Goal: Information Seeking & Learning: Learn about a topic

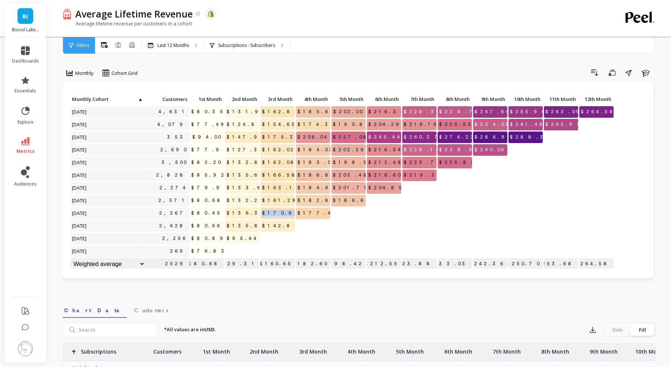
drag, startPoint x: 271, startPoint y: 215, endPoint x: 293, endPoint y: 214, distance: 21.6
click at [293, 214] on p "$170.96" at bounding box center [277, 213] width 34 height 11
drag, startPoint x: 273, startPoint y: 199, endPoint x: 300, endPoint y: 199, distance: 27.6
click at [300, 199] on div "Click to create an audience 4,631 $80.35 $131.94 $162.85 $185.60 $202.00 $216.3…" at bounding box center [342, 182] width 544 height 177
drag, startPoint x: 237, startPoint y: 213, endPoint x: 260, endPoint y: 213, distance: 23.5
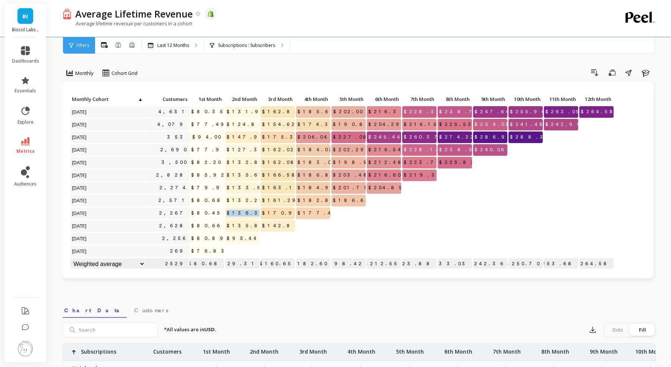
click at [260, 213] on div "Click to create an audience 4,631 $80.35 $131.94 $162.85 $185.60 $202.00 $216.3…" at bounding box center [342, 182] width 544 height 177
click at [315, 288] on div "Click to create an audience 4,631 $80.35 $131.94 $162.85 $185.60 $202.00 $216.3…" at bounding box center [358, 186] width 591 height 208
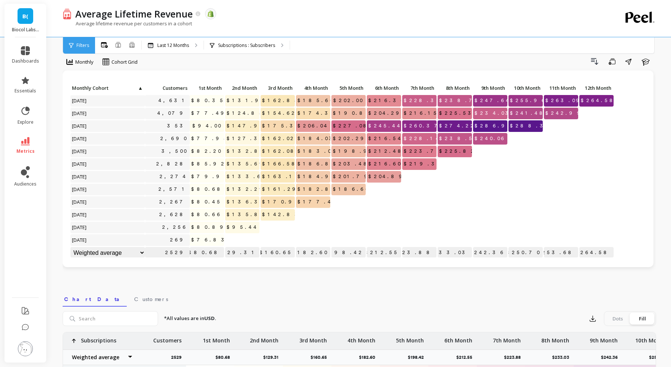
click at [377, 138] on p "$216.54" at bounding box center [384, 138] width 34 height 11
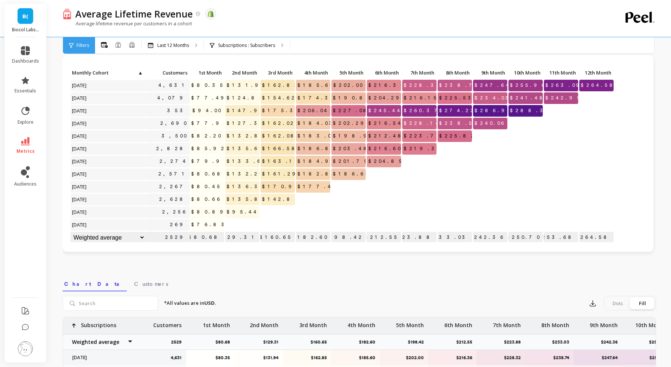
scroll to position [0, 0]
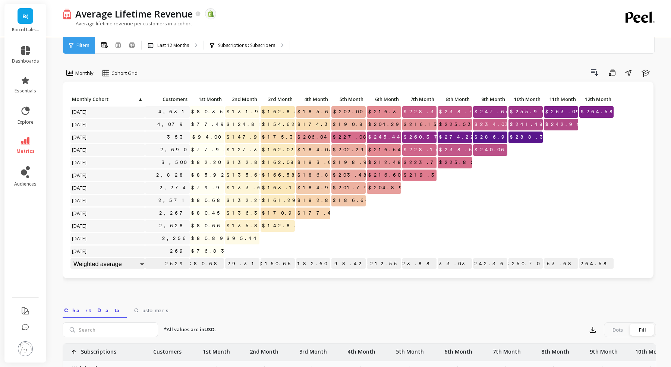
click at [162, 62] on div "Monthly Cohort Grid Drill Down Save Share Learn Click to create an audience 4,6…" at bounding box center [359, 314] width 593 height 569
click at [28, 140] on icon at bounding box center [25, 141] width 9 height 8
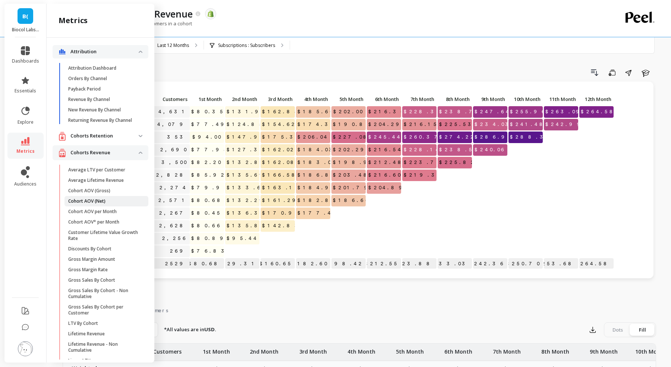
click at [117, 199] on span "Cohort AOV (Net)" at bounding box center [103, 201] width 71 height 6
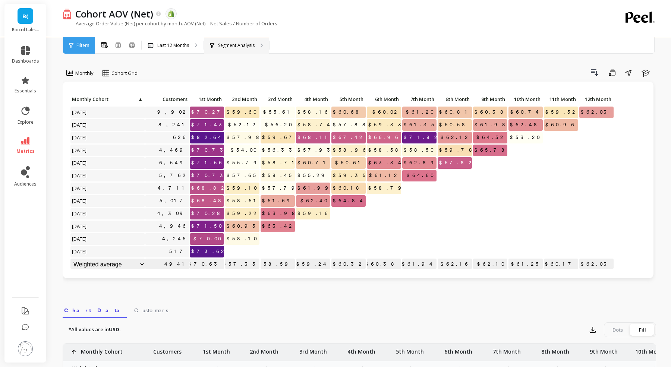
click at [217, 43] on div "Segment Analysis" at bounding box center [232, 45] width 45 height 6
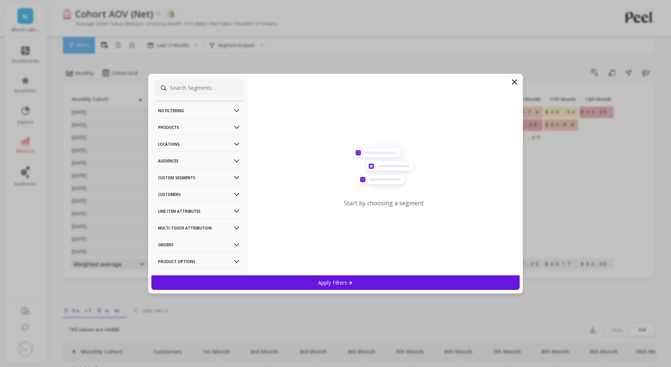
click at [213, 110] on p "No filtering" at bounding box center [199, 110] width 83 height 19
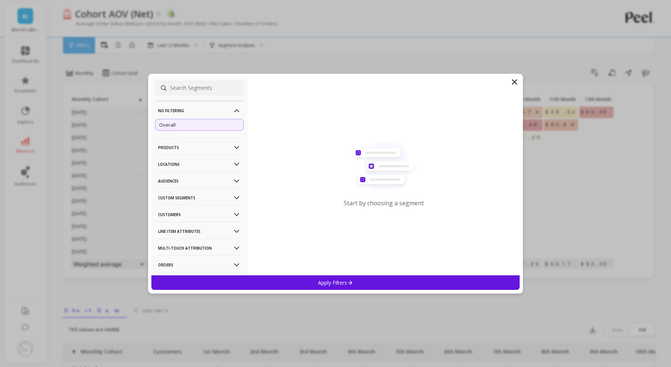
click at [202, 143] on p "Products" at bounding box center [199, 147] width 83 height 19
click at [191, 186] on p "Product Types" at bounding box center [175, 187] width 32 height 7
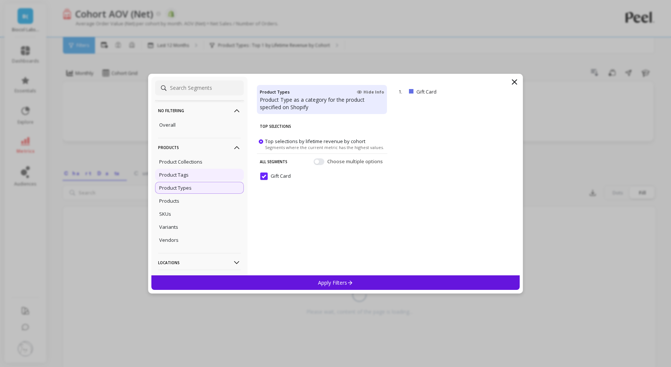
click at [195, 174] on div "Product Tags" at bounding box center [199, 175] width 89 height 12
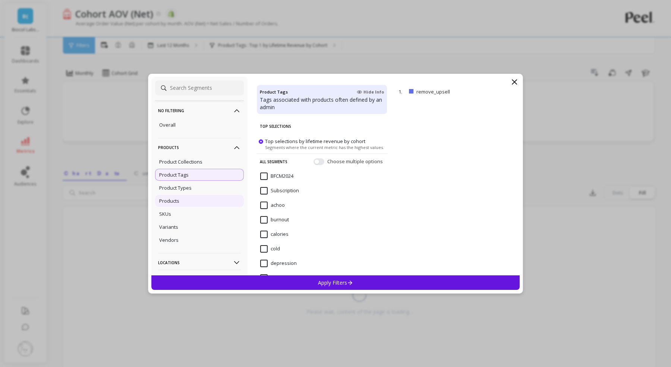
click at [184, 201] on div "Products" at bounding box center [199, 201] width 89 height 12
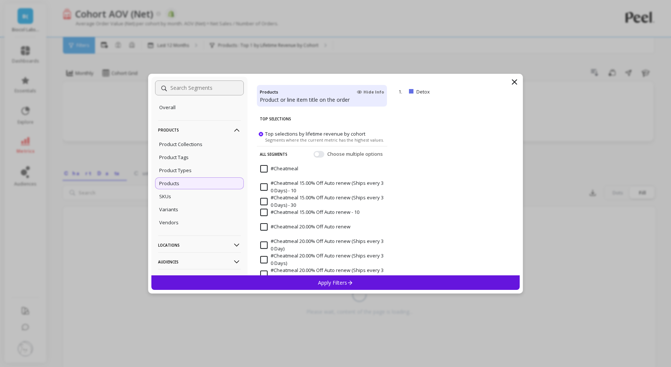
scroll to position [21, 0]
click at [185, 196] on div "SKUs" at bounding box center [199, 193] width 89 height 12
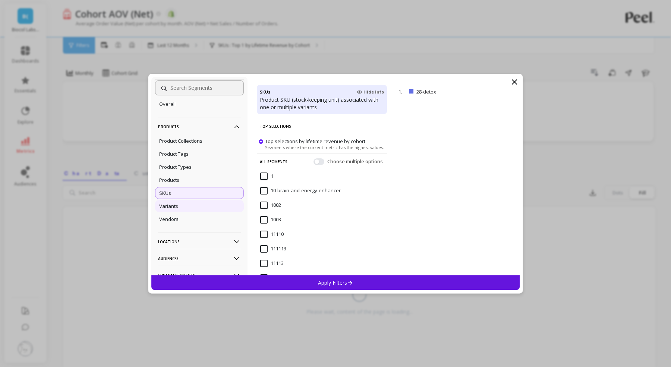
click at [180, 210] on div "Variants" at bounding box center [199, 206] width 89 height 12
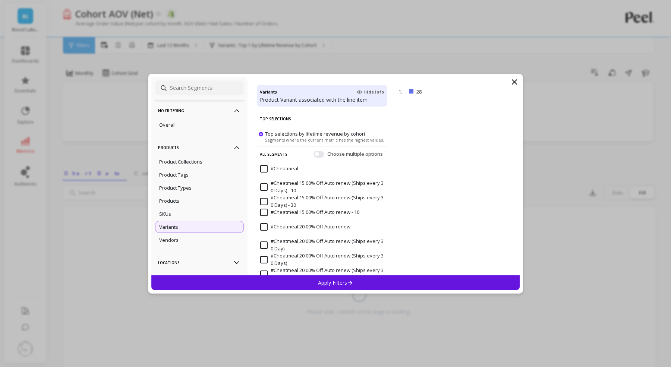
click at [201, 146] on p "Products" at bounding box center [199, 147] width 83 height 19
click at [185, 199] on p "Custom Segments" at bounding box center [199, 197] width 83 height 19
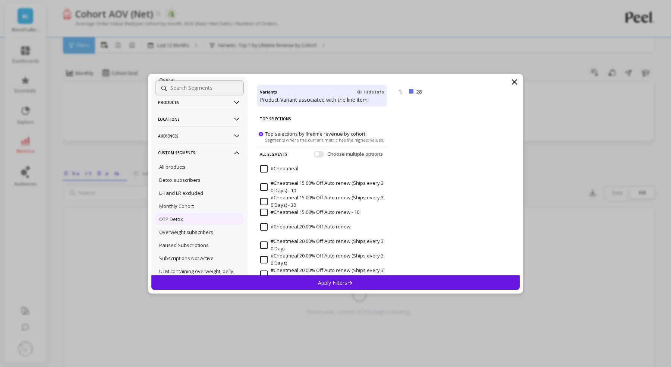
scroll to position [46, 0]
click at [198, 167] on div "All products" at bounding box center [199, 166] width 89 height 12
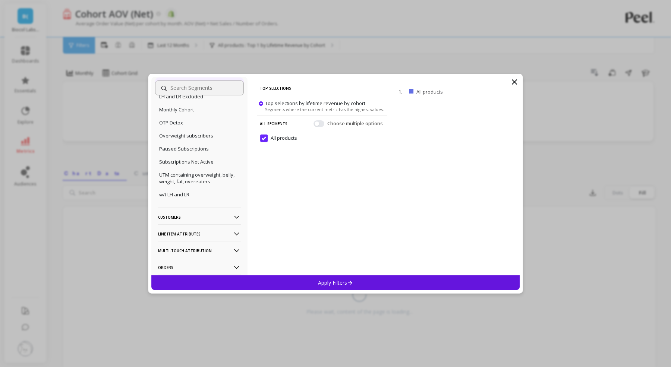
scroll to position [142, 0]
click at [184, 218] on p "Customers" at bounding box center [199, 216] width 83 height 19
click at [185, 230] on p "Customer Tags" at bounding box center [176, 230] width 34 height 7
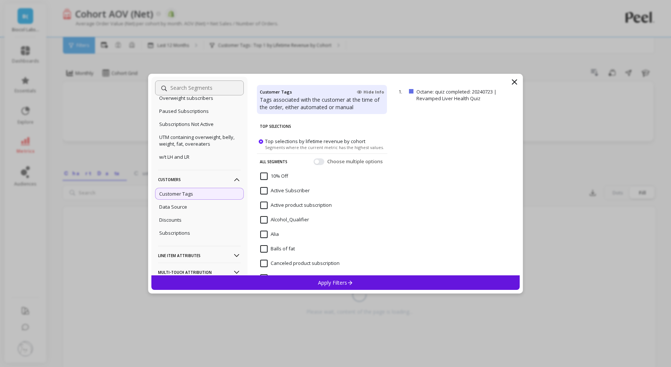
scroll to position [181, 0]
click at [185, 230] on p "Subscriptions" at bounding box center [174, 231] width 31 height 7
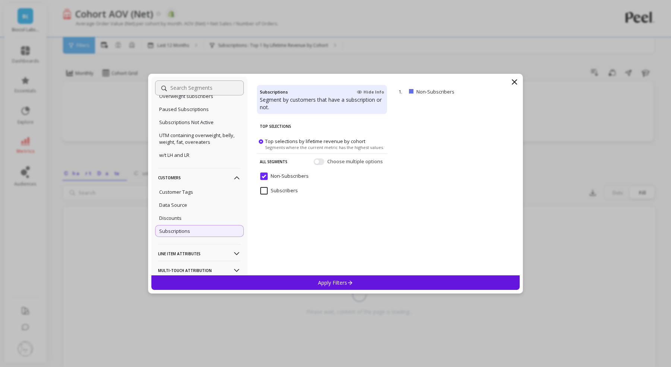
click at [267, 174] on input "Non-Subscribers" at bounding box center [284, 176] width 48 height 7
click at [264, 191] on input "Subscribers" at bounding box center [279, 190] width 38 height 7
click at [322, 279] on p "Apply Filters" at bounding box center [335, 282] width 35 height 7
